Goal: Check status: Check status

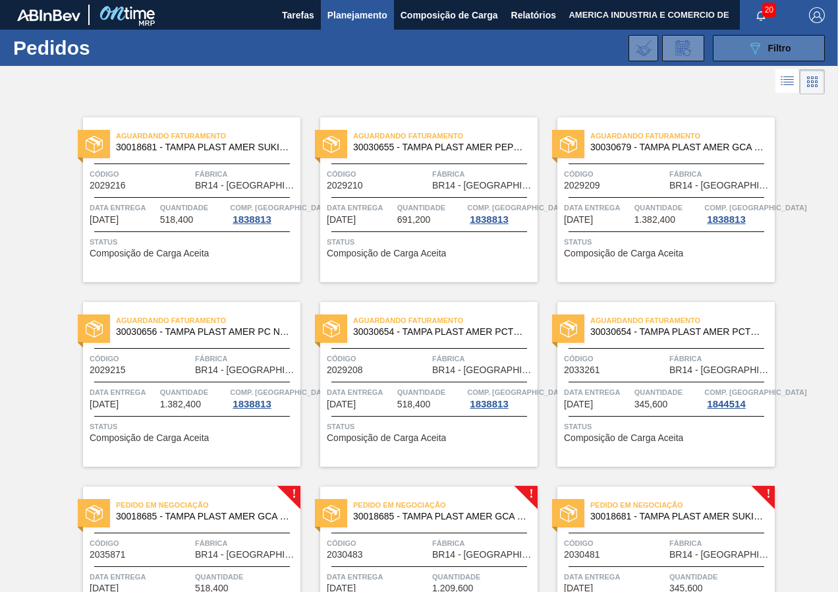
click at [737, 49] on button "089F7B8B-B2A5-4AFE-B5C0-19BA573D28AC Filtro" at bounding box center [769, 48] width 112 height 26
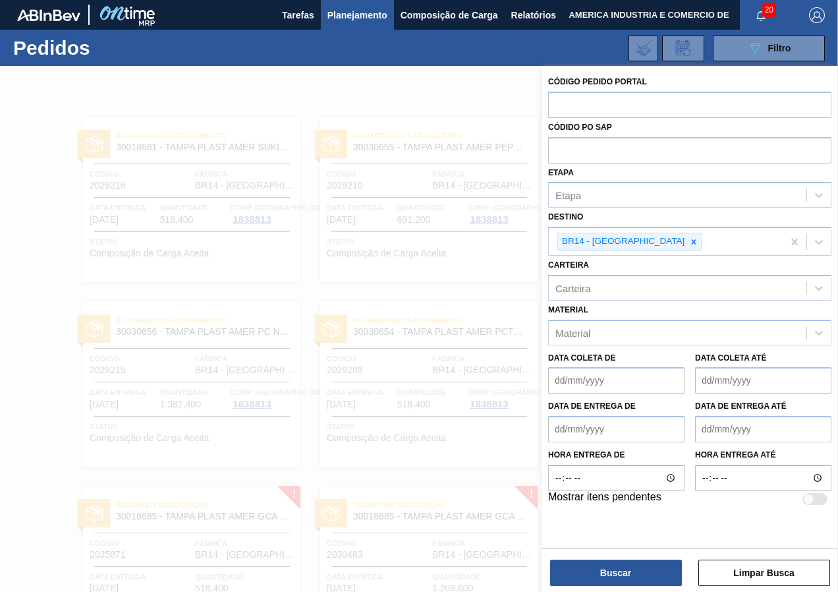
click at [492, 78] on div at bounding box center [419, 362] width 838 height 592
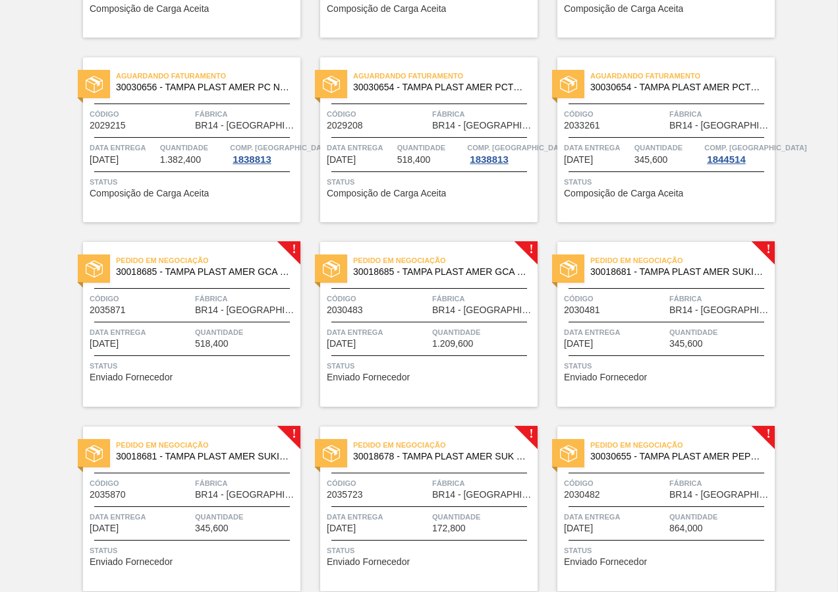
scroll to position [264, 0]
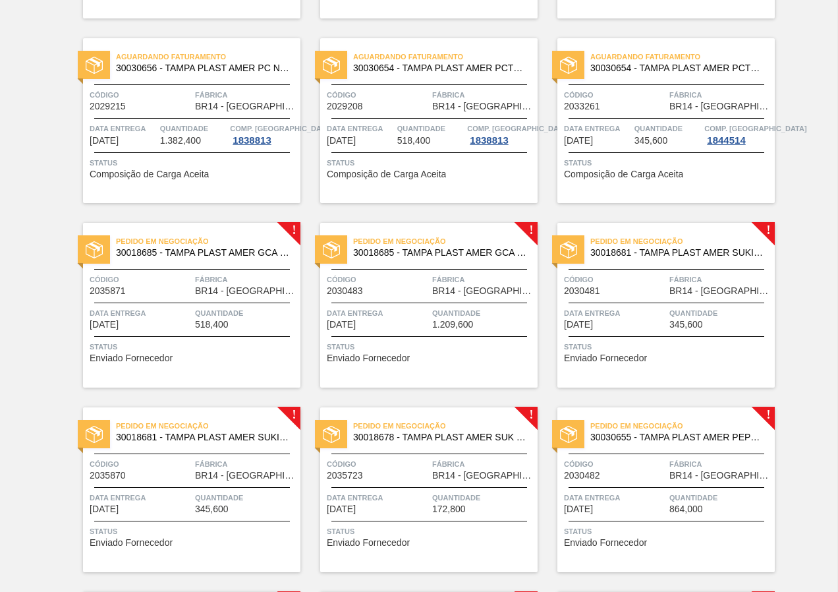
click at [140, 329] on div "Data entrega 24/10/2025" at bounding box center [141, 317] width 102 height 23
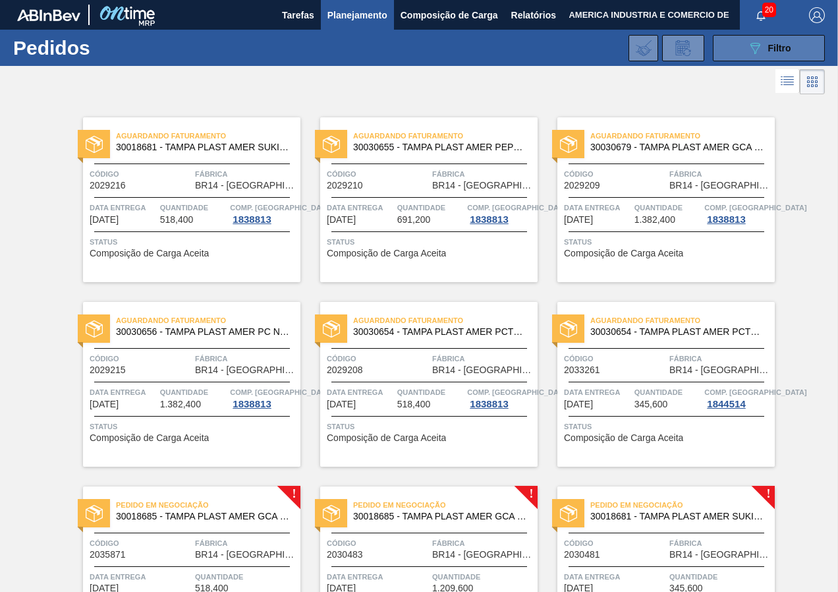
click at [741, 51] on button "089F7B8B-B2A5-4AFE-B5C0-19BA573D28AC Filtro" at bounding box center [769, 48] width 112 height 26
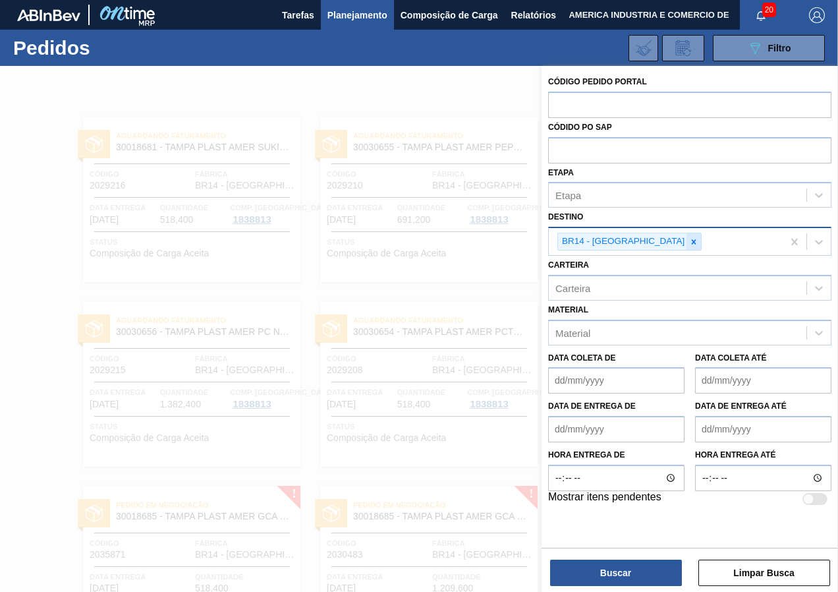
click at [687, 248] on div at bounding box center [694, 241] width 14 height 16
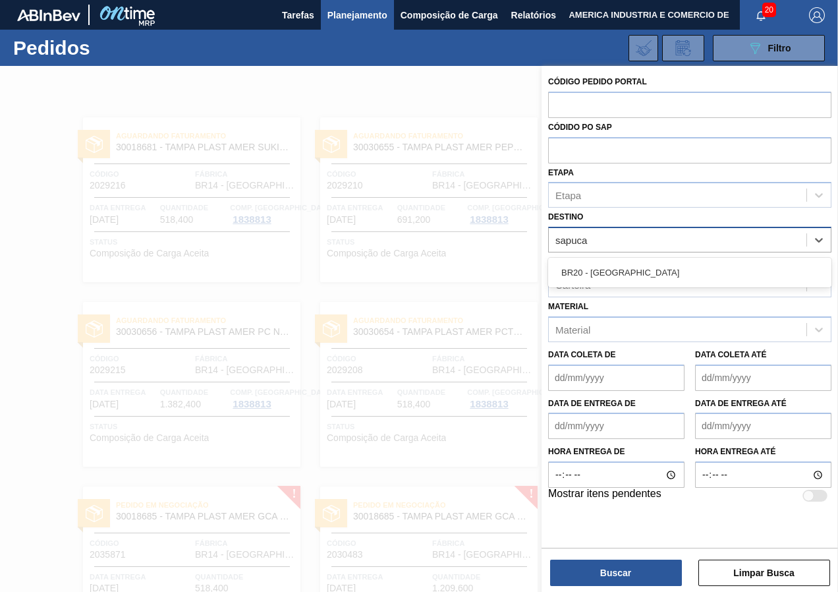
type input "sapucai"
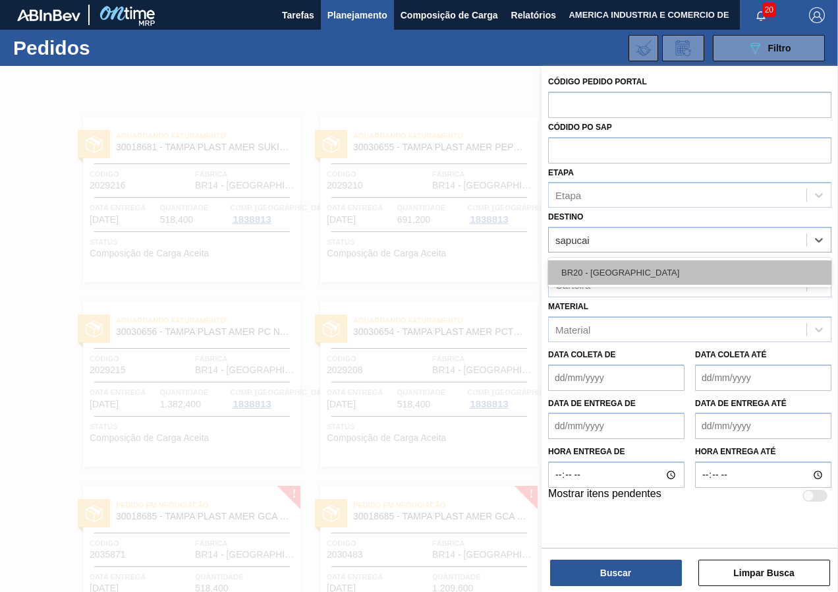
click at [643, 267] on div "BR20 - [GEOGRAPHIC_DATA]" at bounding box center [689, 272] width 283 height 24
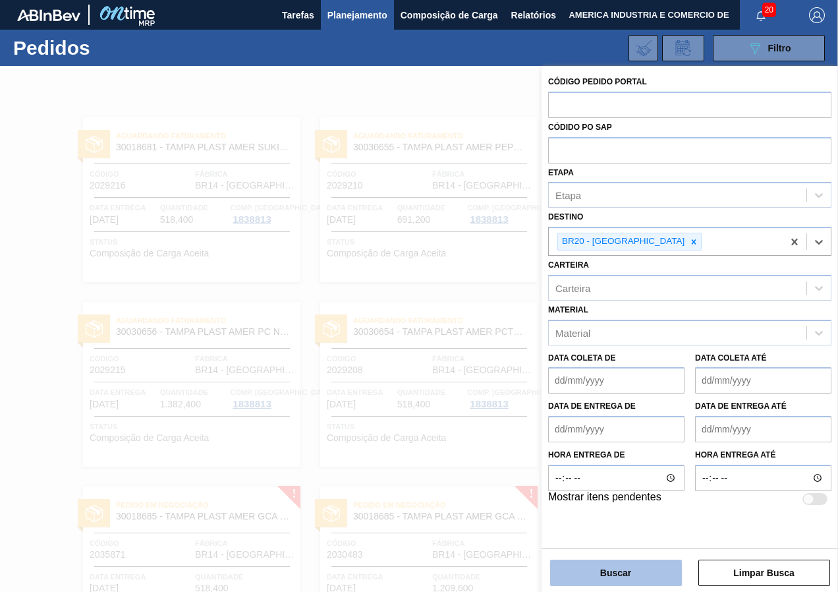
click at [630, 581] on button "Buscar" at bounding box center [616, 572] width 132 height 26
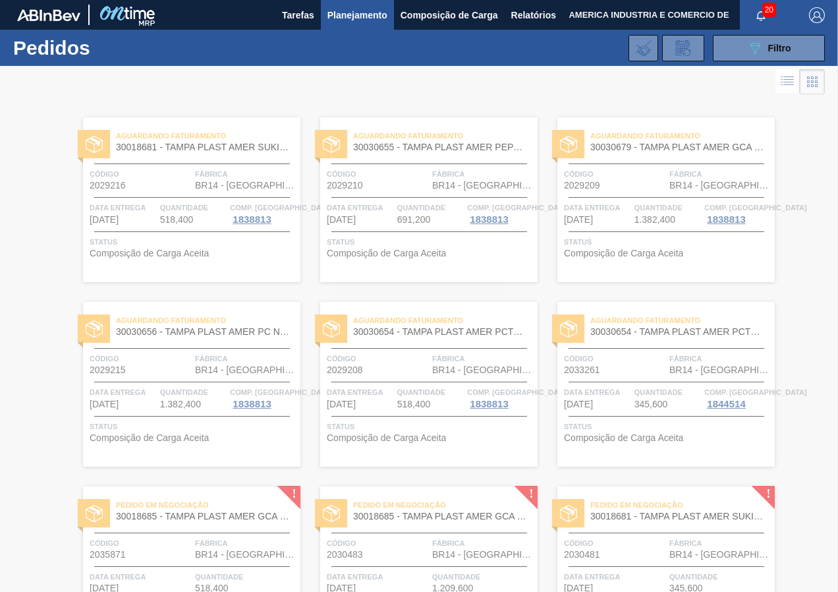
click at [28, 395] on div at bounding box center [419, 329] width 838 height 526
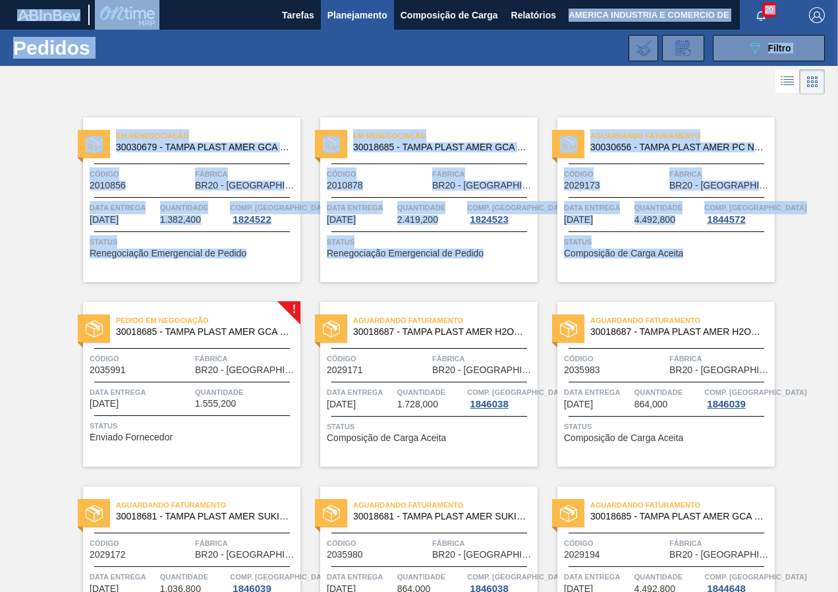
click at [0, 0] on html "Tarefas Planejamento Composição de Carga Relatórios AMERICA INDUSTRIA E COMERCI…" at bounding box center [419, 0] width 838 height 0
drag, startPoint x: -3, startPoint y: 295, endPoint x: 21, endPoint y: 123, distance: 174.3
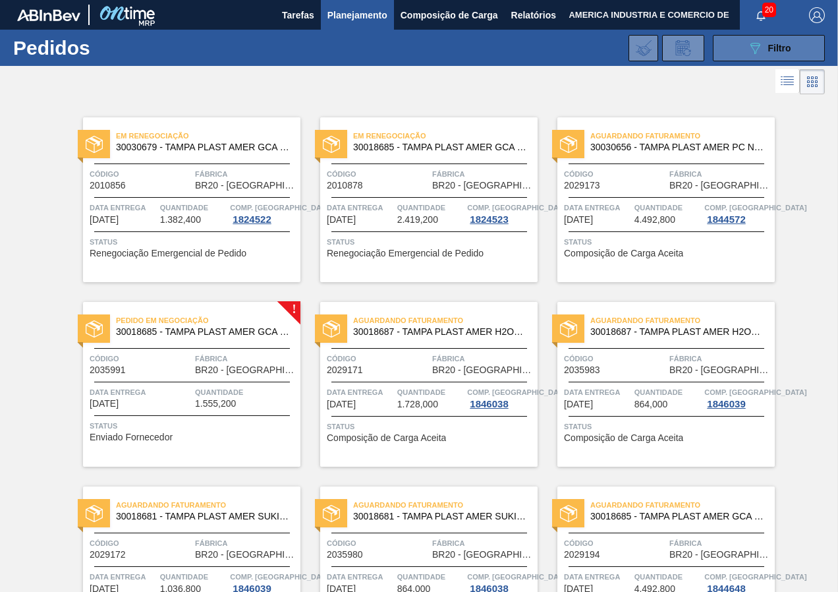
click at [733, 47] on button "089F7B8B-B2A5-4AFE-B5C0-19BA573D28AC Filtro" at bounding box center [769, 48] width 112 height 26
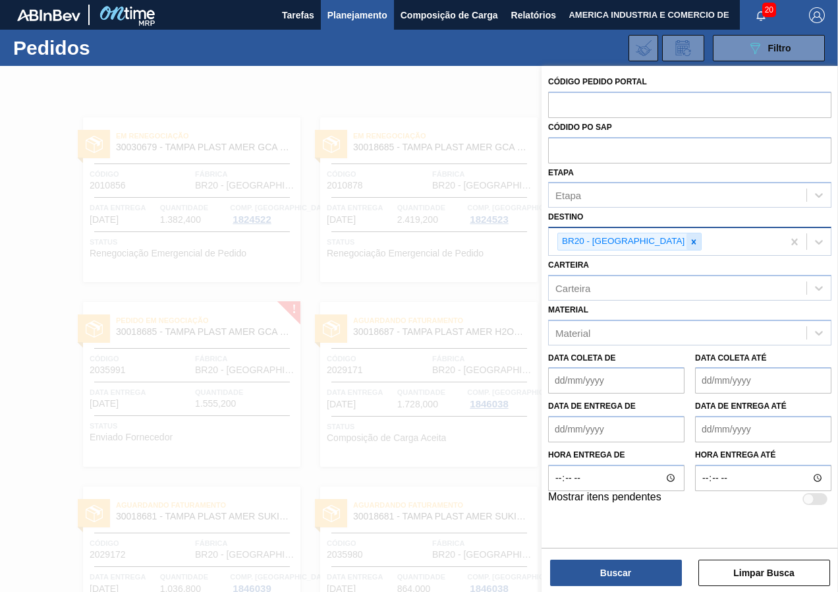
click at [687, 242] on div at bounding box center [694, 241] width 14 height 16
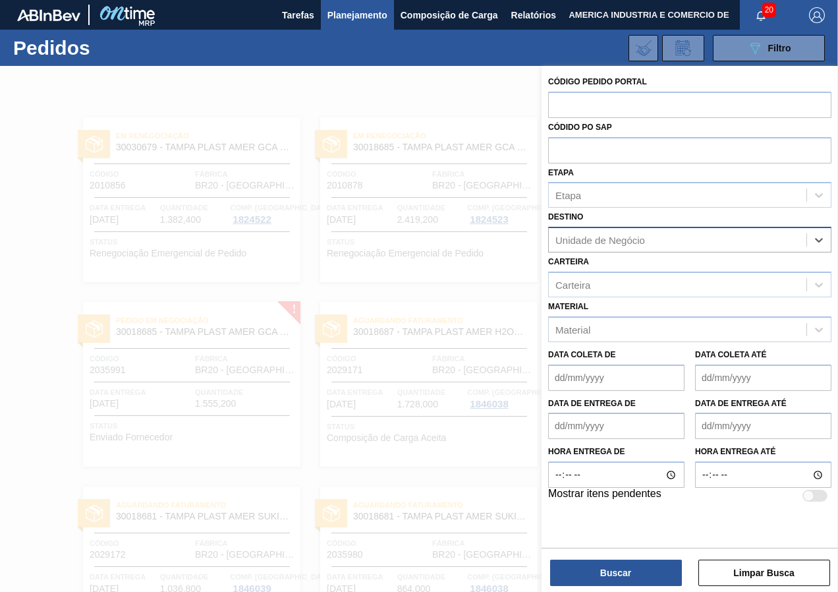
click at [439, 101] on div at bounding box center [419, 362] width 838 height 592
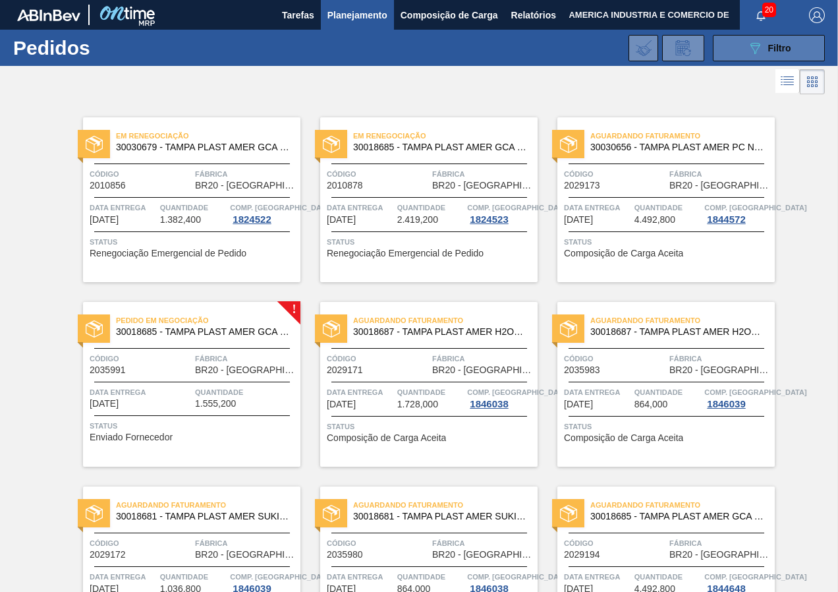
click at [741, 47] on button "089F7B8B-B2A5-4AFE-B5C0-19BA573D28AC Filtro" at bounding box center [769, 48] width 112 height 26
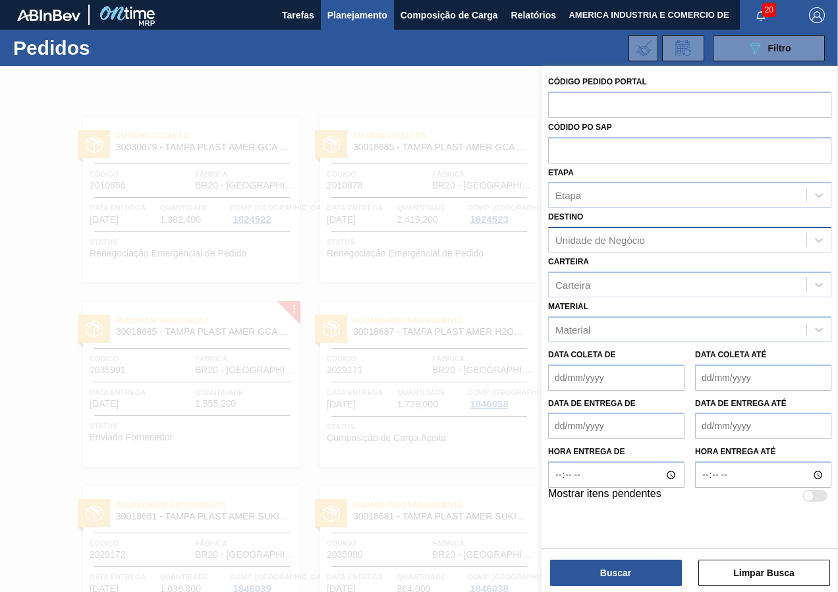
click at [625, 243] on div "Unidade de Negócio" at bounding box center [600, 240] width 90 height 11
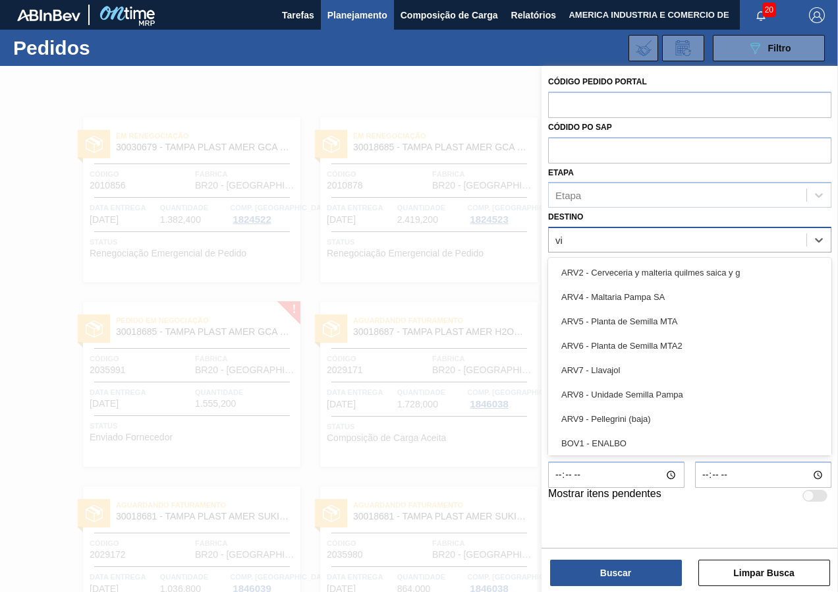
type input "via"
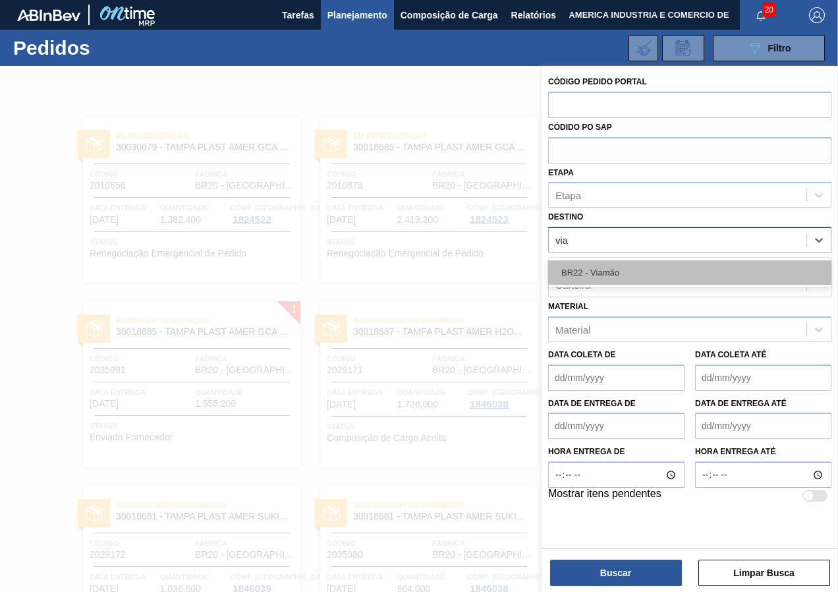
click at [646, 275] on div "BR22 - Viamão" at bounding box center [689, 272] width 283 height 24
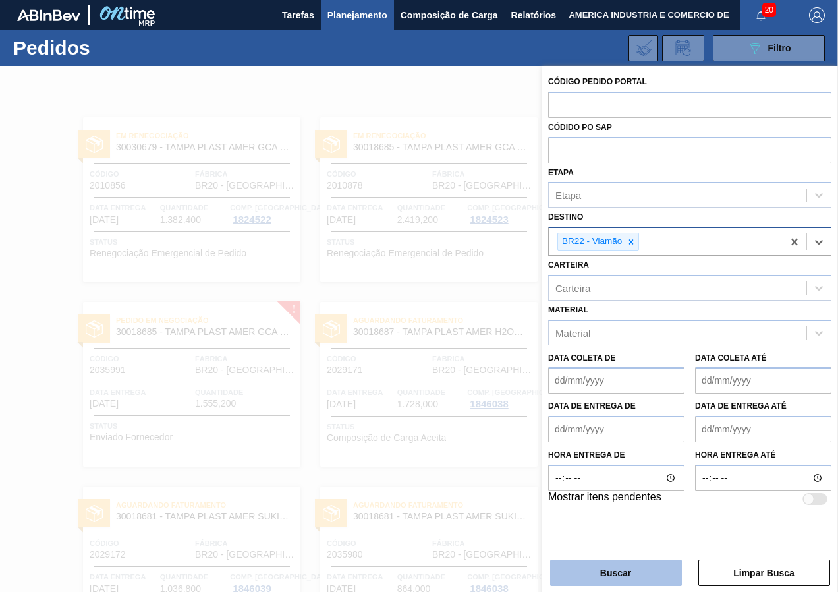
click at [594, 562] on button "Buscar" at bounding box center [616, 572] width 132 height 26
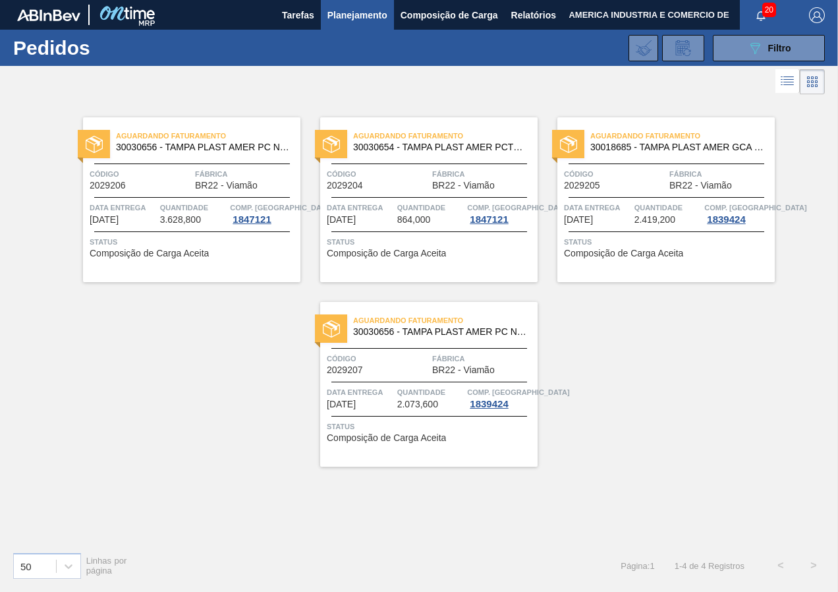
click at [215, 231] on div at bounding box center [192, 231] width 196 height 1
click at [223, 262] on div "Aguardando Faturamento 30030654 - TAMPA PLAST AMER PCTW NIV24 Código 2029204 Fá…" at bounding box center [191, 199] width 217 height 165
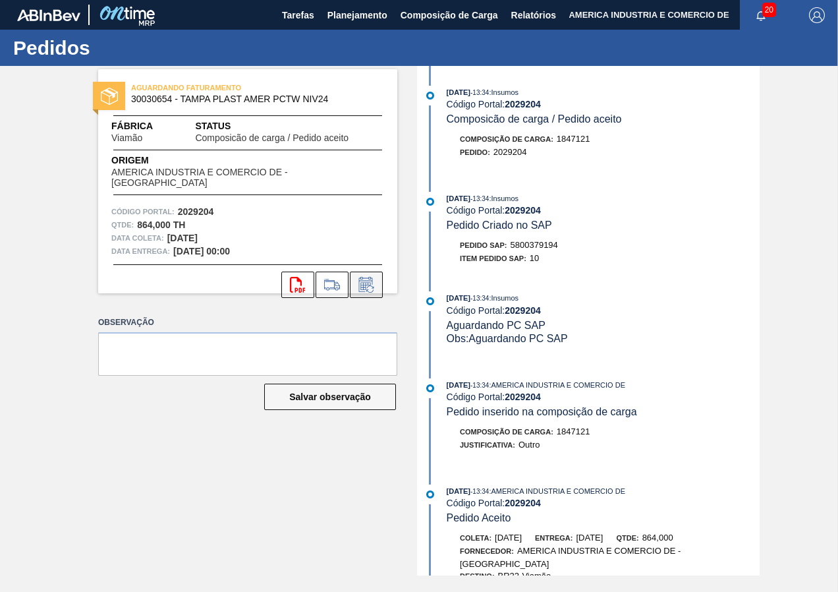
click at [370, 283] on button at bounding box center [366, 284] width 33 height 26
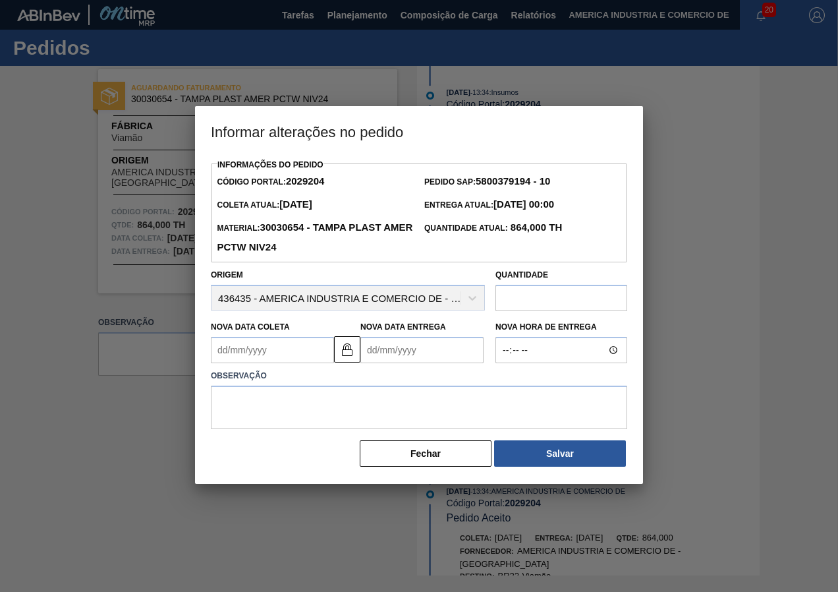
click at [285, 353] on Coleta2029204 "Nova Data Coleta" at bounding box center [272, 350] width 123 height 26
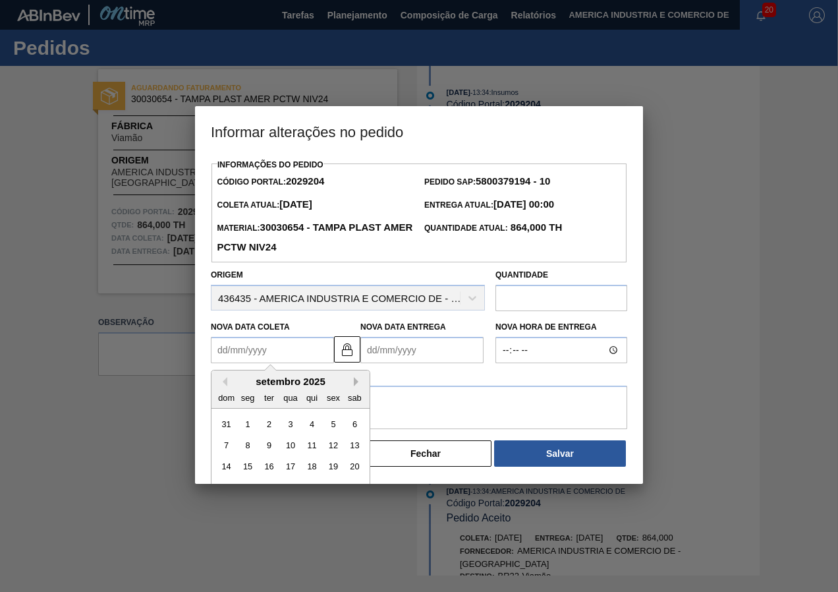
click at [361, 380] on button "Next Month" at bounding box center [358, 381] width 9 height 9
click at [266, 425] on div "30" at bounding box center [269, 424] width 18 height 18
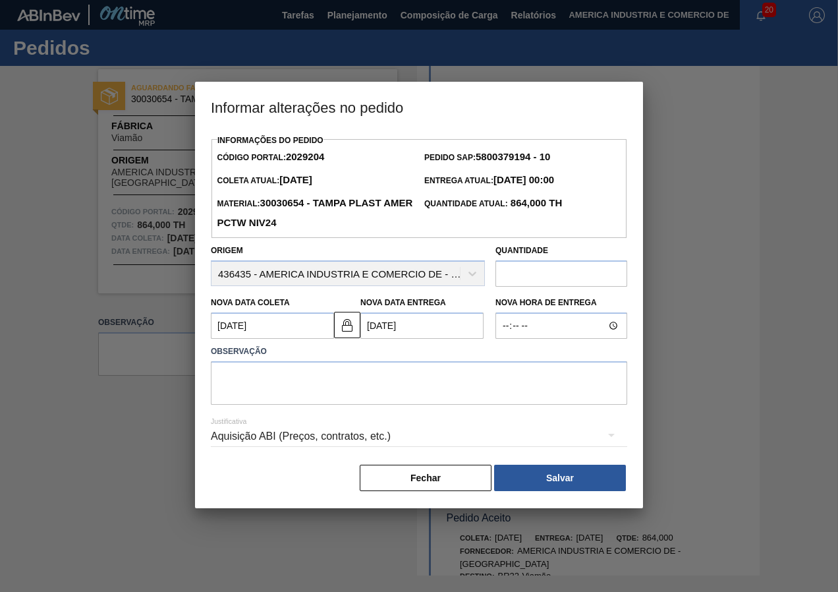
type Coleta2029204 "[DATE]"
type Entrega2029204 "[DATE]"
click at [358, 385] on textarea at bounding box center [419, 382] width 416 height 43
type textarea "Nova data"
click at [336, 435] on div "Aquisição ABI (Preços, contratos, etc.)" at bounding box center [419, 436] width 416 height 37
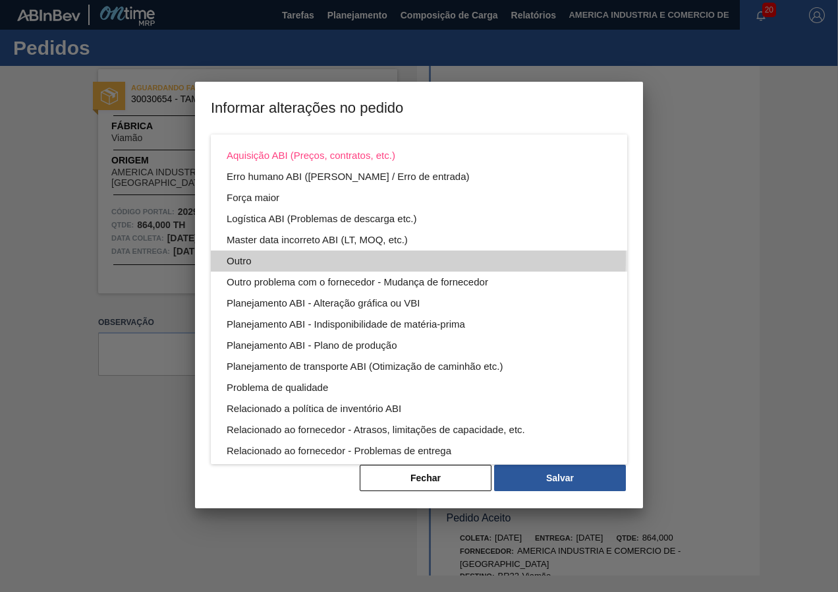
click at [237, 255] on div "Outro" at bounding box center [419, 260] width 385 height 21
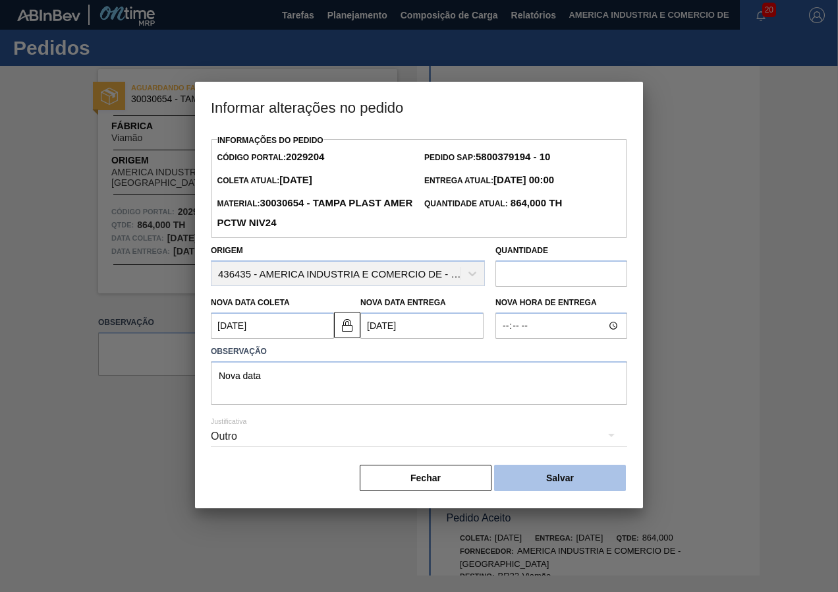
click at [565, 484] on button "Salvar" at bounding box center [560, 478] width 132 height 26
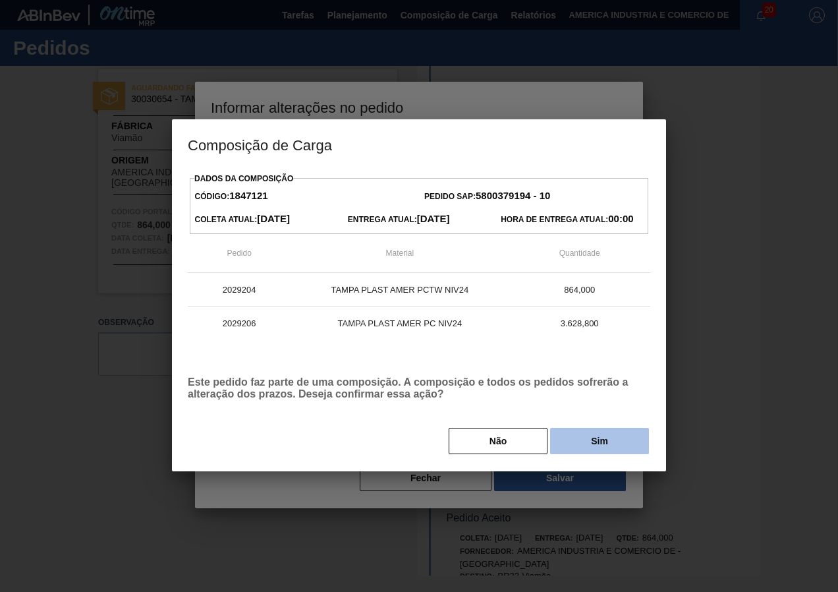
click at [592, 448] on button "Sim" at bounding box center [599, 441] width 99 height 26
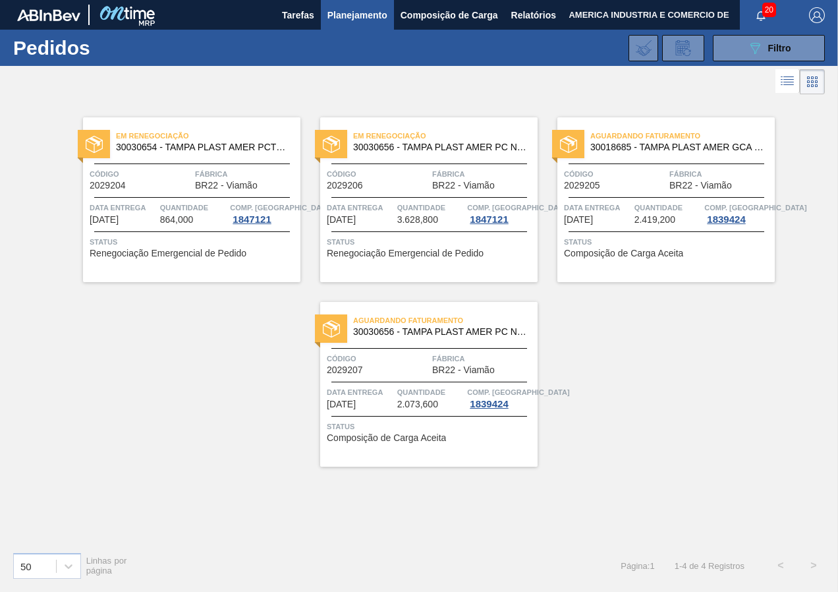
click at [272, 431] on div "Em renegociação 30030654 - TAMPA PLAST AMER PCTW NIV24 Código 2029204 Fábrica B…" at bounding box center [419, 319] width 838 height 443
click at [771, 43] on span "Filtro" at bounding box center [779, 48] width 23 height 11
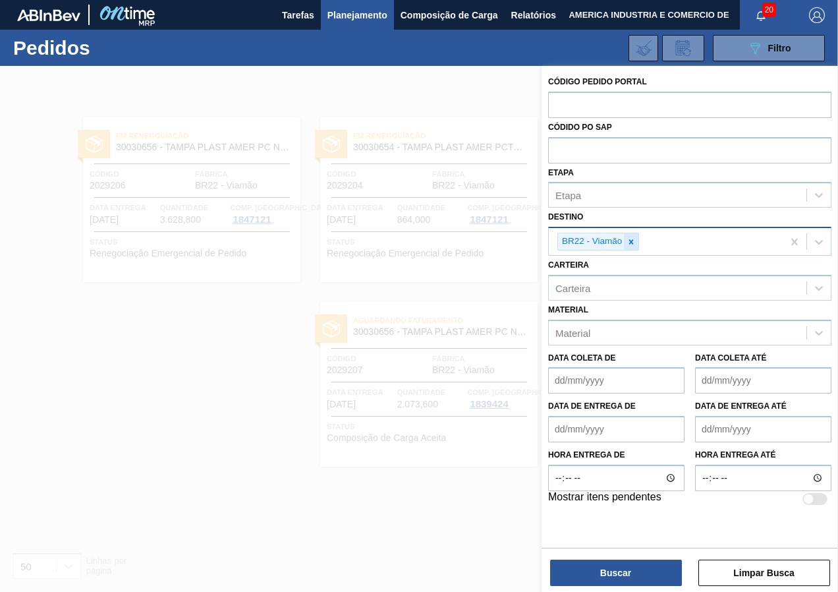
click at [638, 235] on div at bounding box center [631, 241] width 14 height 16
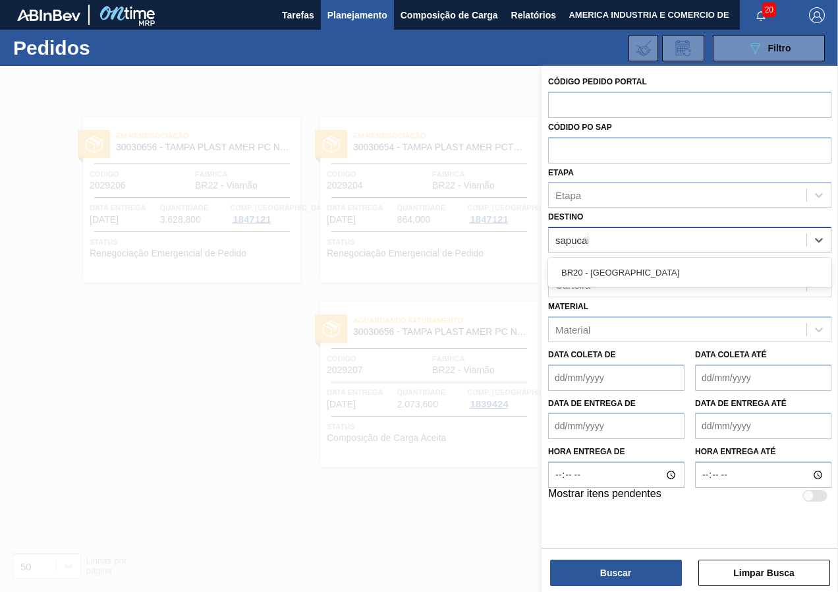
type input "sapucaia"
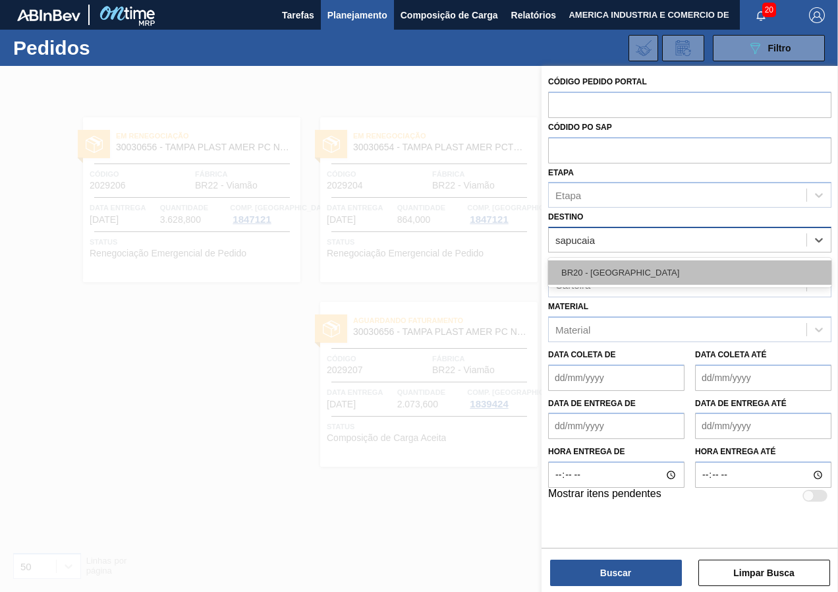
click at [621, 271] on div "BR20 - [GEOGRAPHIC_DATA]" at bounding box center [689, 272] width 283 height 24
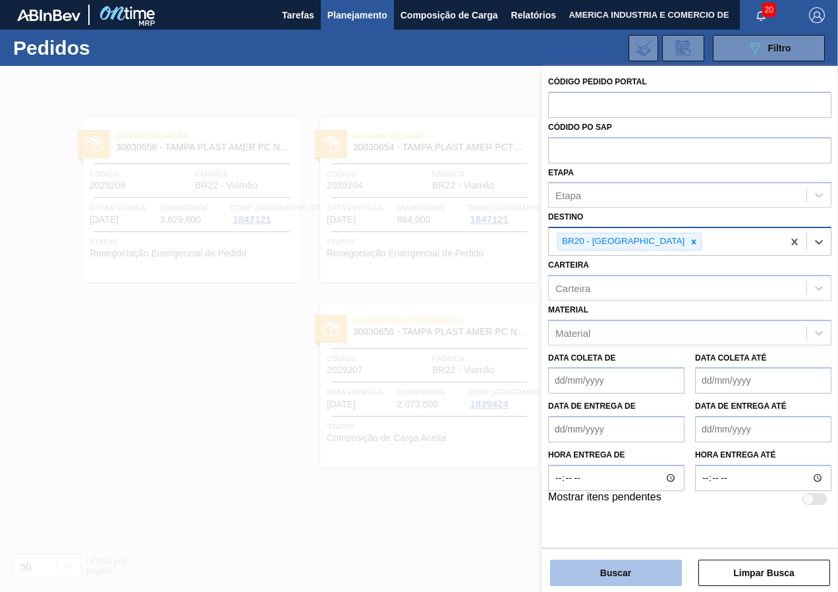
click at [632, 583] on button "Buscar" at bounding box center [616, 572] width 132 height 26
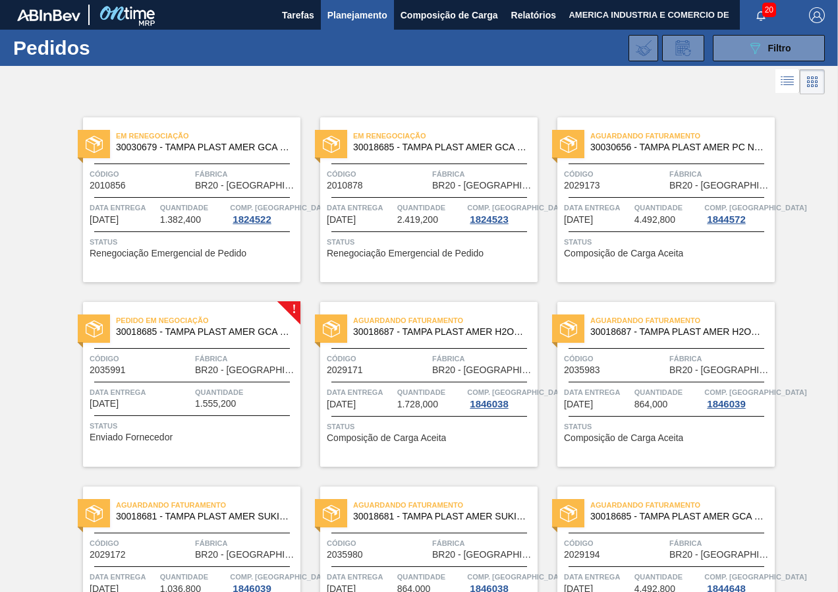
click at [209, 432] on div "Status Enviado Fornecedor" at bounding box center [194, 429] width 208 height 21
click at [743, 49] on button "089F7B8B-B2A5-4AFE-B5C0-19BA573D28AC Filtro" at bounding box center [769, 48] width 112 height 26
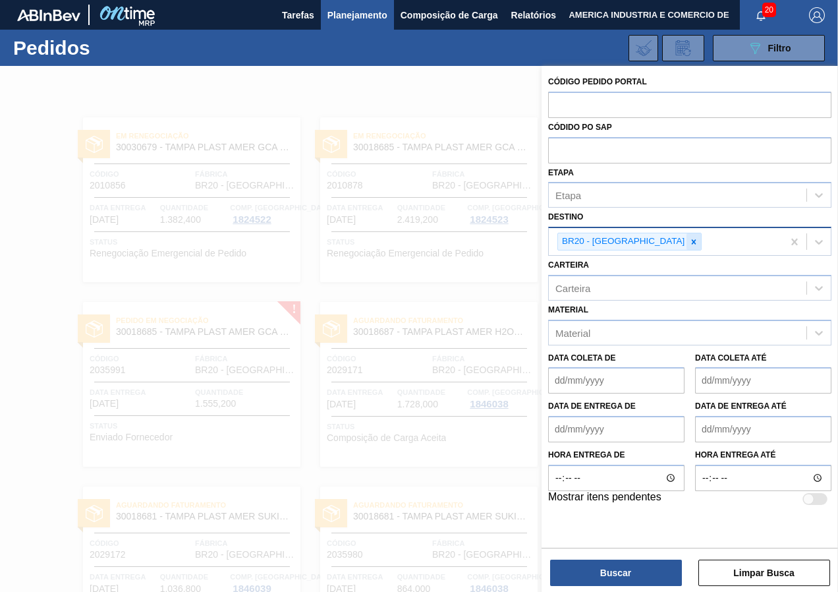
click at [689, 242] on icon at bounding box center [693, 241] width 9 height 9
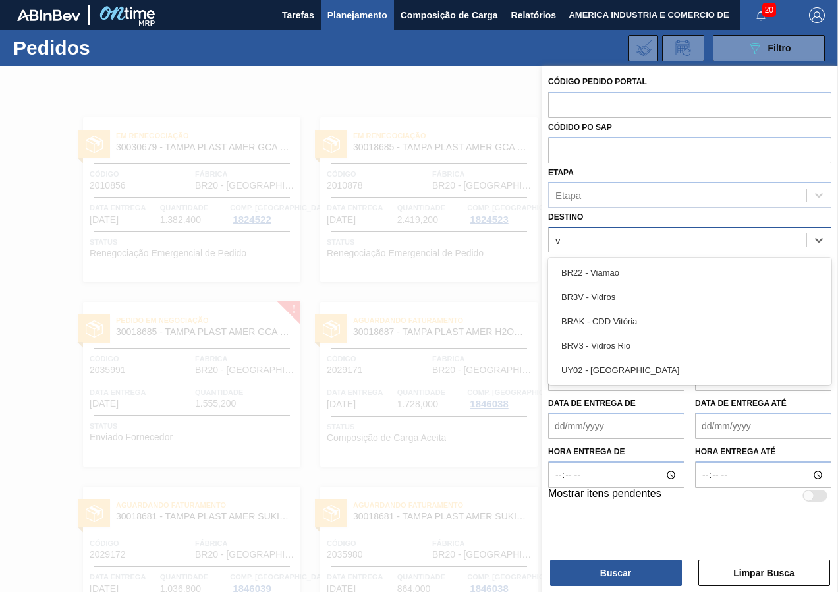
type input "vi"
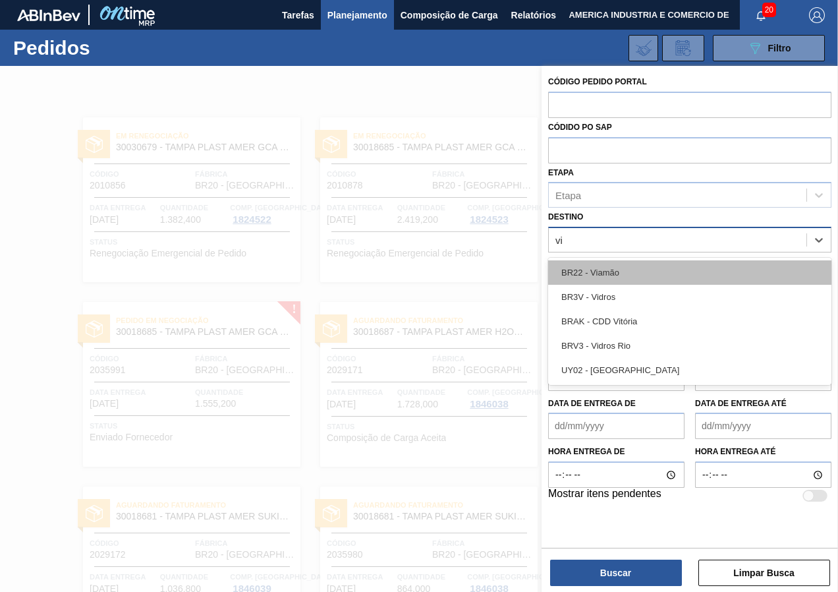
drag, startPoint x: 609, startPoint y: 264, endPoint x: 617, endPoint y: 265, distance: 8.0
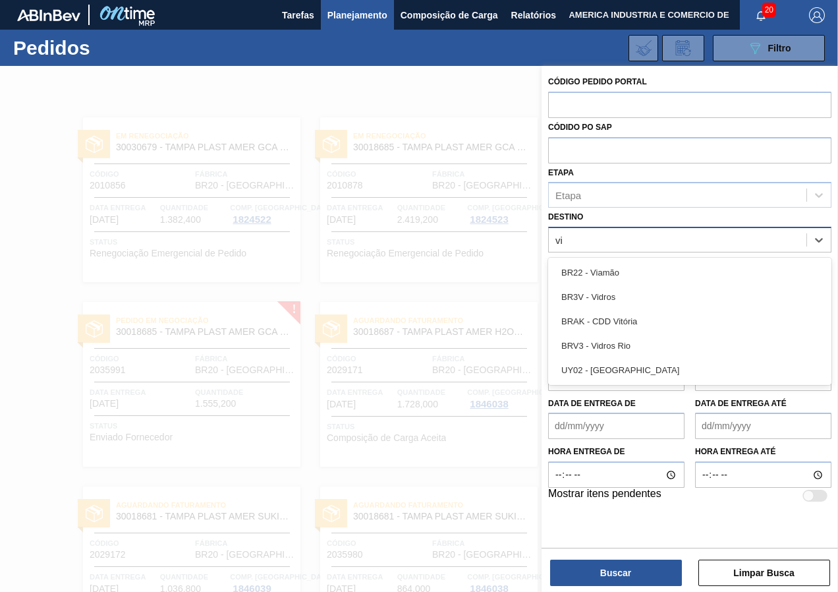
click at [611, 264] on div "BR22 - Viamão" at bounding box center [689, 272] width 283 height 24
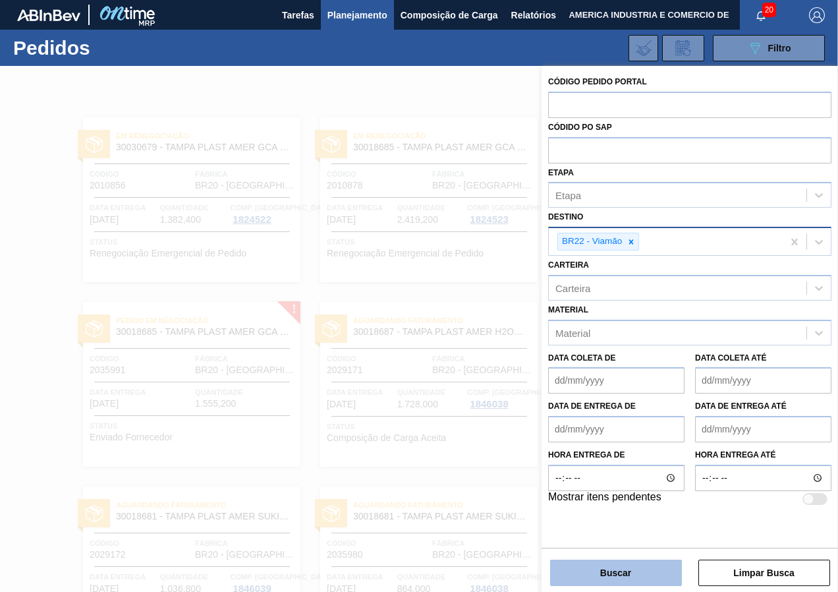
click at [591, 578] on button "Buscar" at bounding box center [616, 572] width 132 height 26
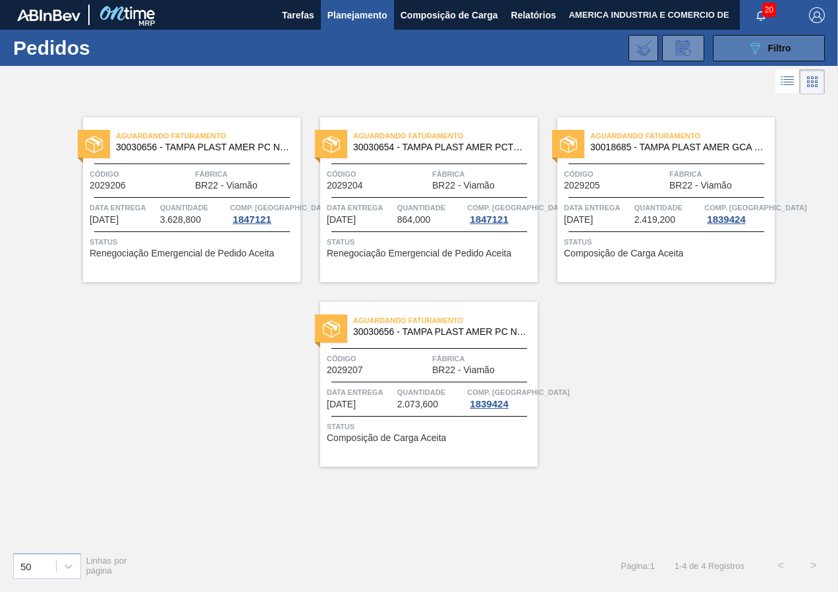
click at [750, 45] on icon "089F7B8B-B2A5-4AFE-B5C0-19BA573D28AC" at bounding box center [755, 48] width 16 height 16
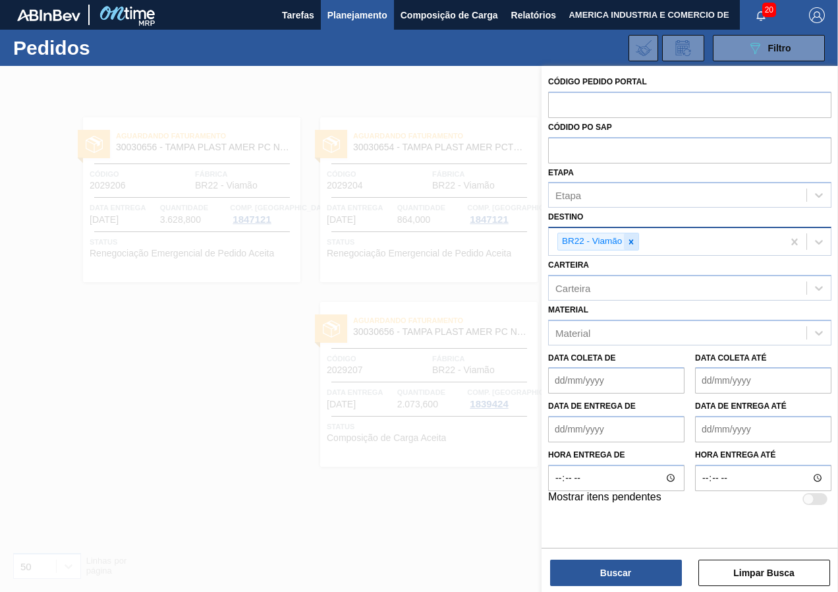
click at [627, 243] on icon at bounding box center [631, 241] width 9 height 9
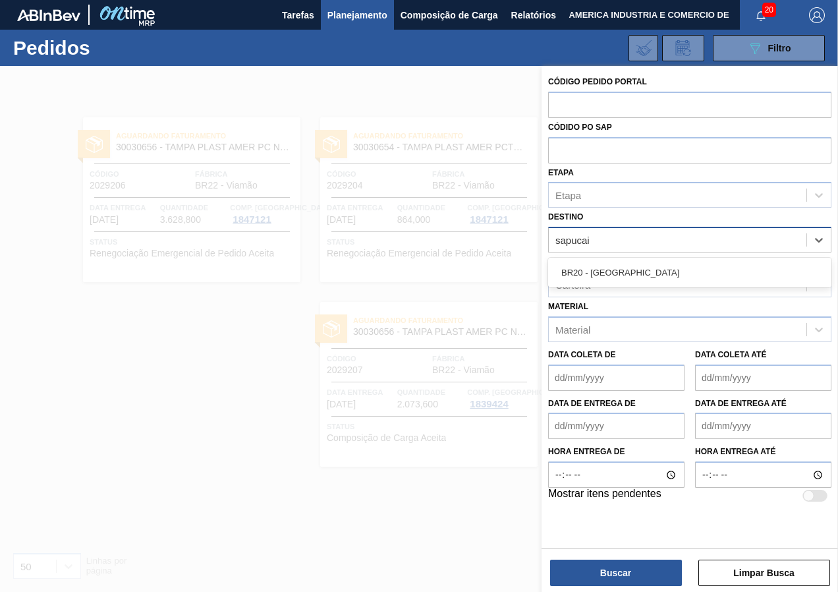
type input "sapucaia"
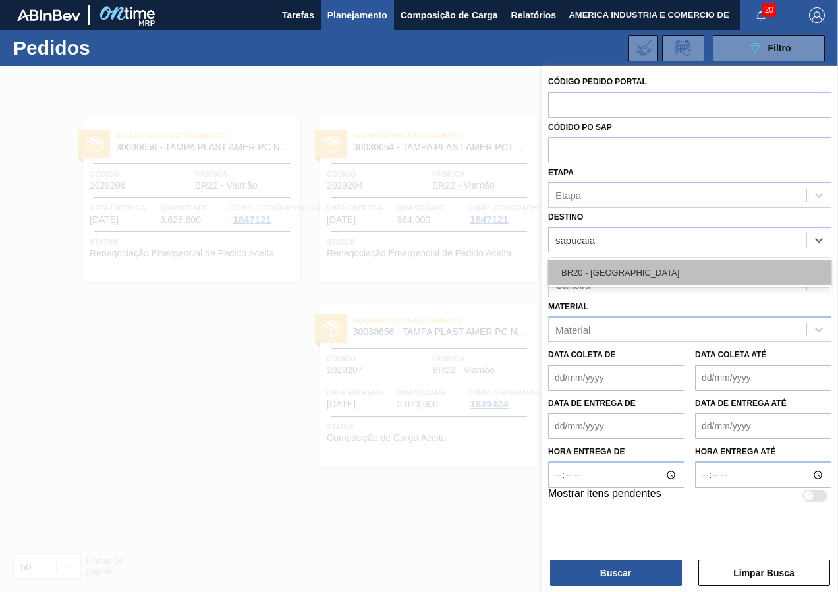
click at [635, 275] on div "BR20 - [GEOGRAPHIC_DATA]" at bounding box center [689, 272] width 283 height 24
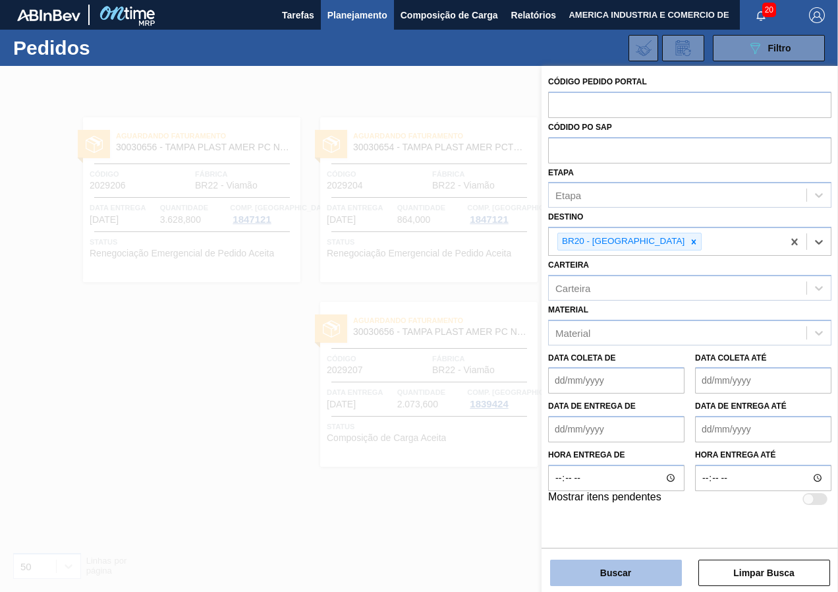
click at [590, 576] on button "Buscar" at bounding box center [616, 572] width 132 height 26
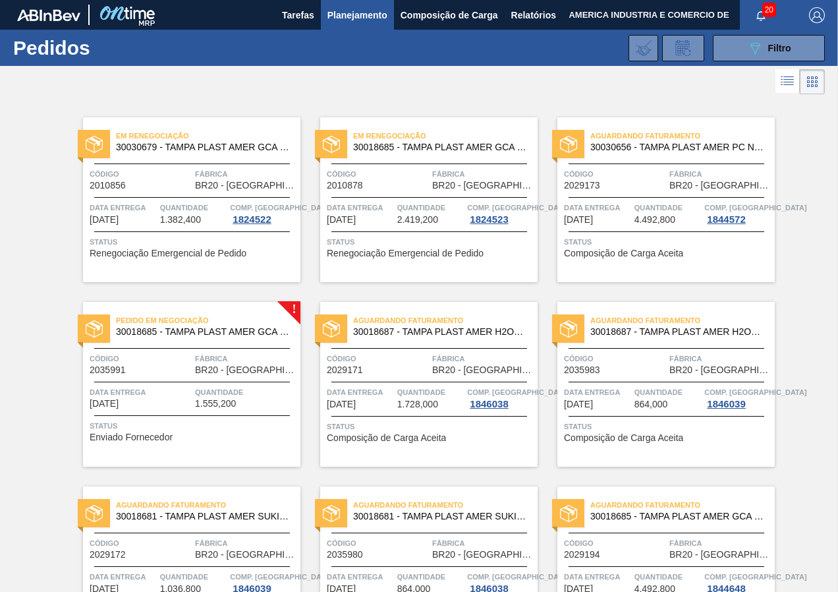
click at [486, 430] on span "Status" at bounding box center [431, 426] width 208 height 13
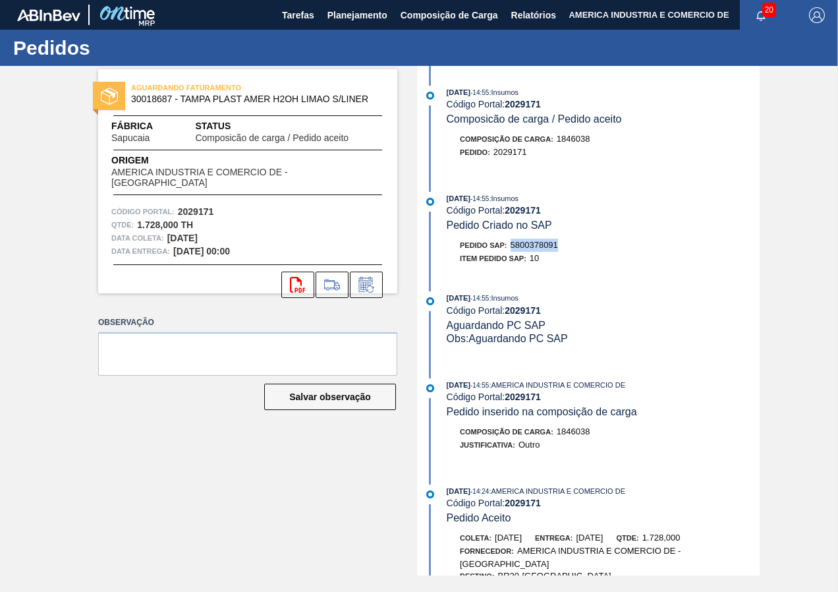
drag, startPoint x: 513, startPoint y: 243, endPoint x: 560, endPoint y: 246, distance: 46.9
click at [560, 246] on div "Pedido SAP: 5800378091" at bounding box center [603, 245] width 313 height 13
copy span "5800378091"
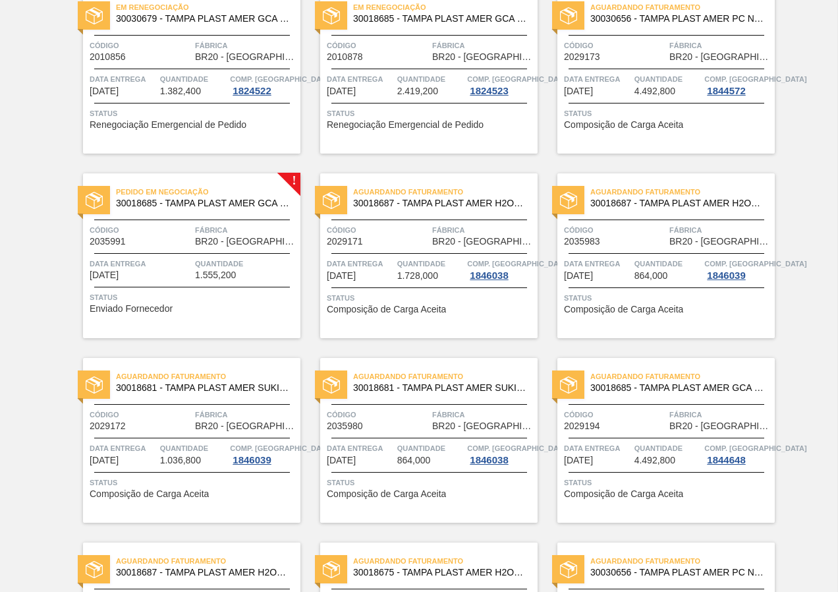
scroll to position [132, 0]
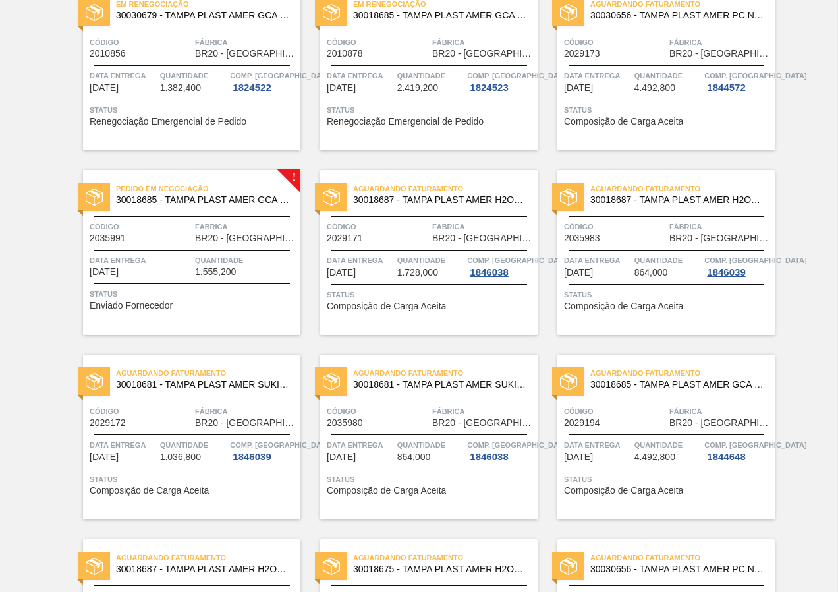
click at [466, 484] on span "Status" at bounding box center [431, 478] width 208 height 13
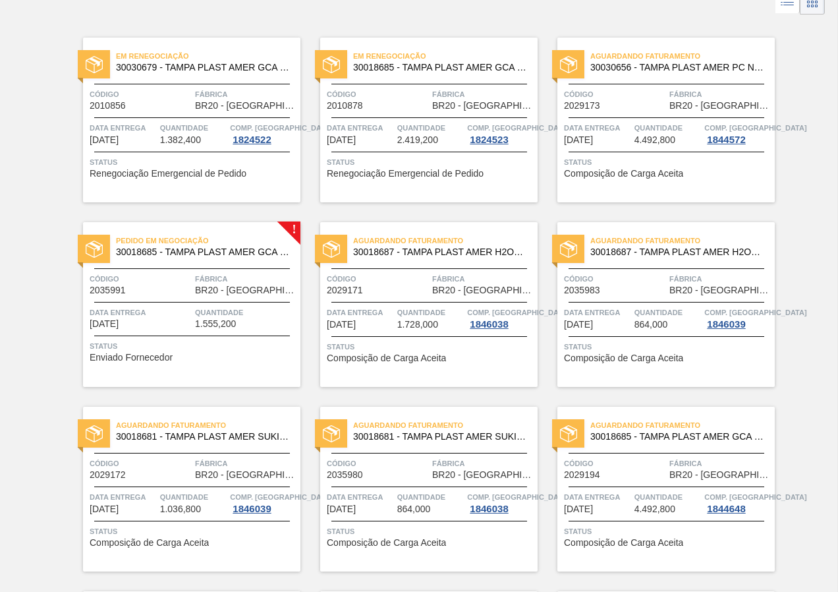
scroll to position [198, 0]
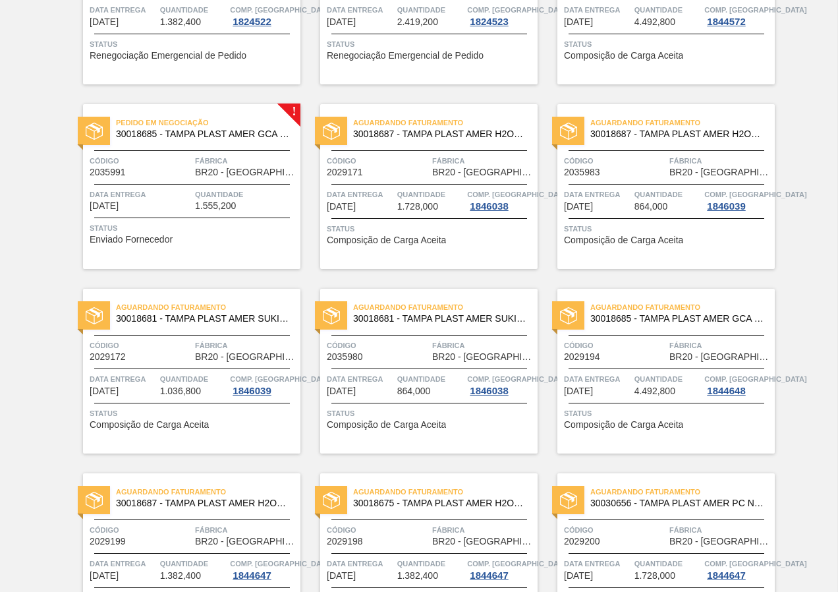
click at [140, 394] on div "Data entrega [DATE]" at bounding box center [123, 384] width 67 height 24
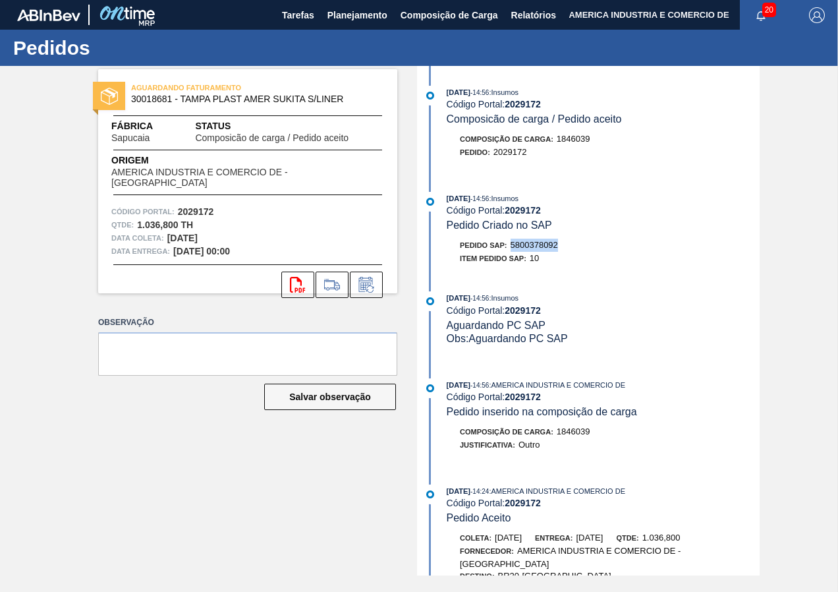
drag, startPoint x: 514, startPoint y: 242, endPoint x: 559, endPoint y: 246, distance: 45.0
click at [558, 246] on span "5800378092" at bounding box center [534, 245] width 47 height 10
copy span "5800378092"
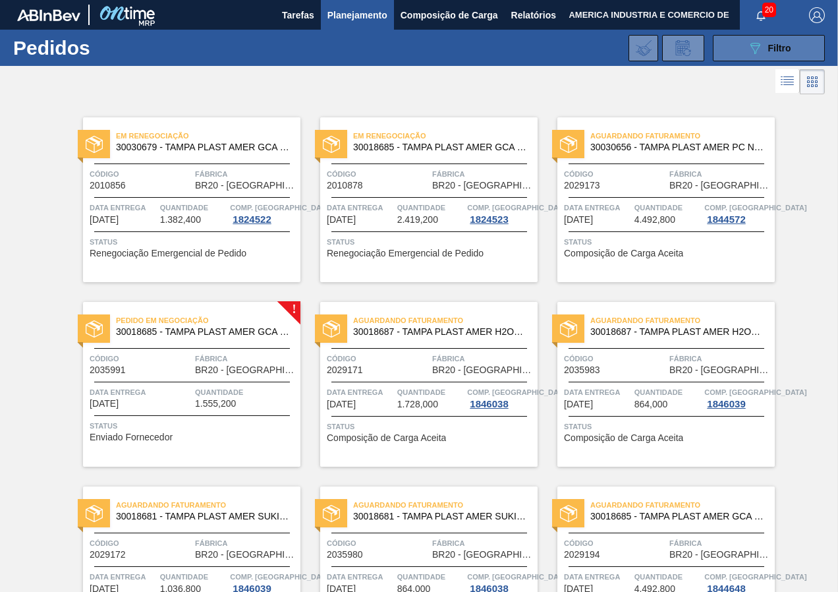
click at [727, 44] on button "089F7B8B-B2A5-4AFE-B5C0-19BA573D28AC Filtro" at bounding box center [769, 48] width 112 height 26
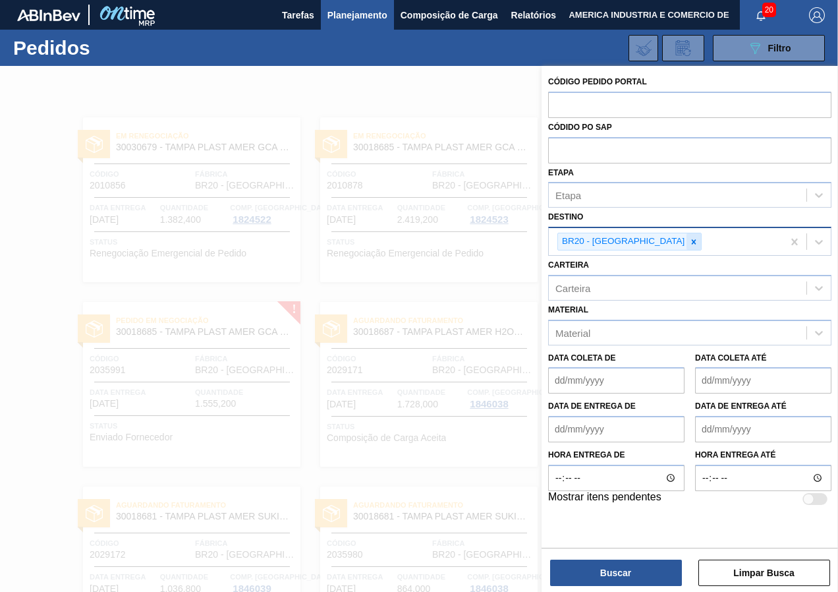
click at [689, 239] on icon at bounding box center [693, 241] width 9 height 9
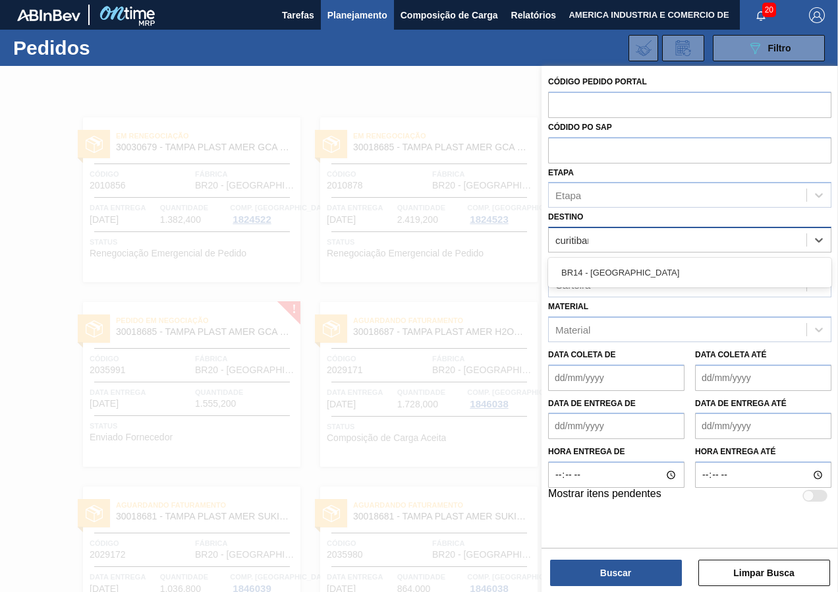
type input "curitibana"
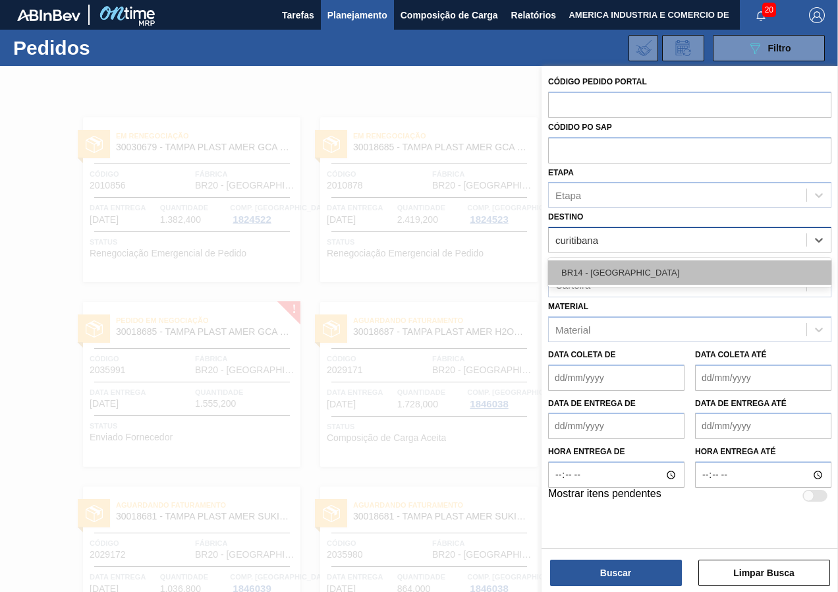
click at [640, 271] on div "BR14 - [GEOGRAPHIC_DATA]" at bounding box center [689, 272] width 283 height 24
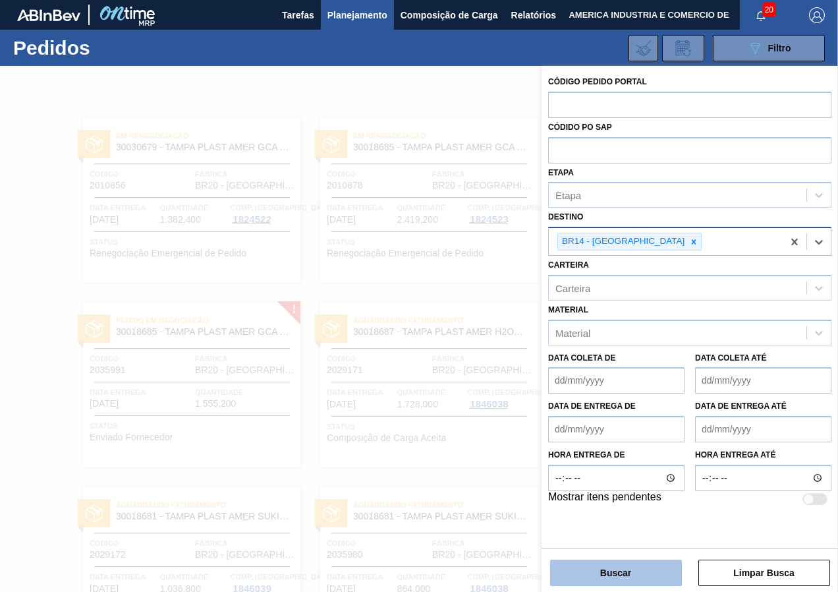
click at [615, 567] on button "Buscar" at bounding box center [616, 572] width 132 height 26
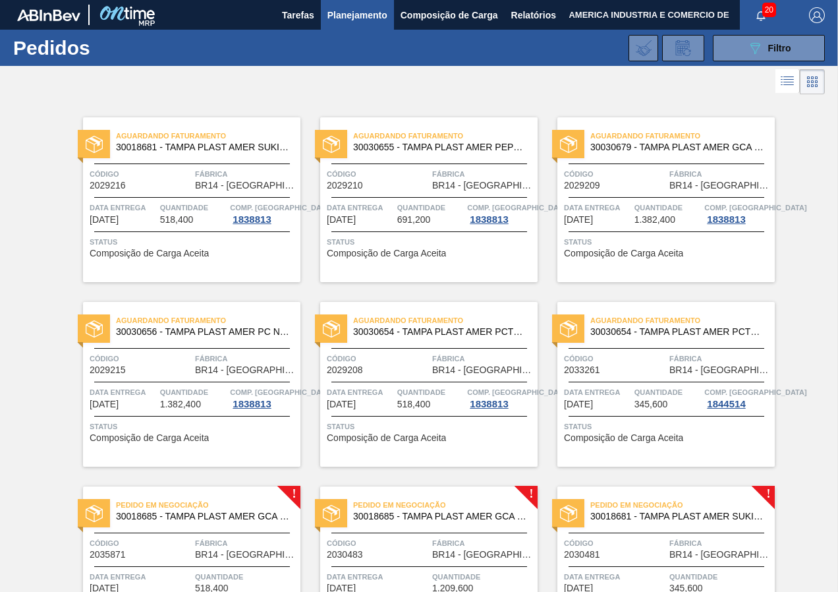
click at [142, 351] on div "Aguardando Faturamento 30030656 - TAMPA PLAST AMER PC NIV24 Código 2029215 Fábr…" at bounding box center [191, 384] width 217 height 165
